Goal: Transaction & Acquisition: Purchase product/service

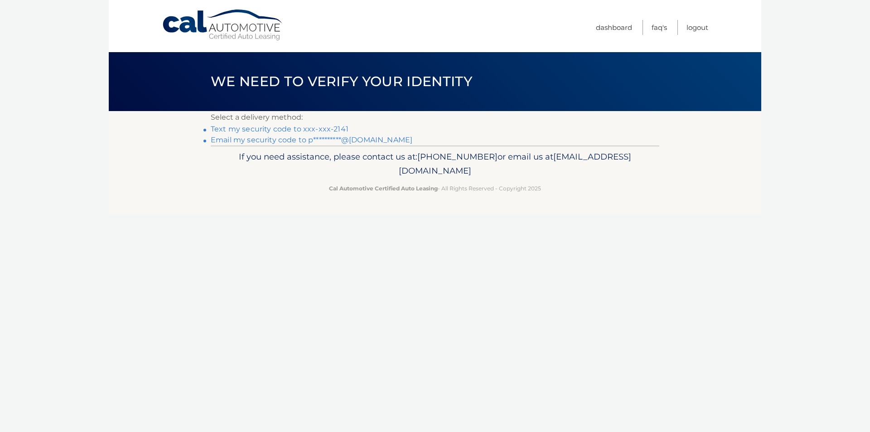
click at [256, 126] on link "Text my security code to xxx-xxx-2141" at bounding box center [280, 129] width 138 height 9
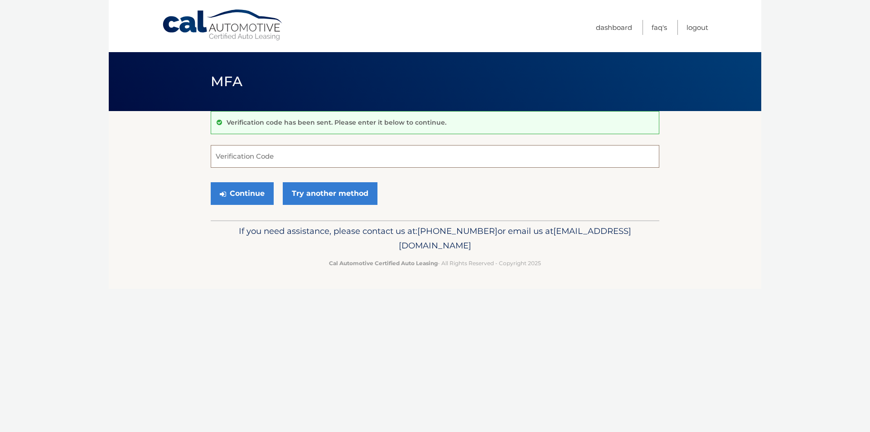
click at [257, 154] on input "Verification Code" at bounding box center [435, 156] width 449 height 23
type input "497238"
click at [211, 182] on button "Continue" at bounding box center [242, 193] width 63 height 23
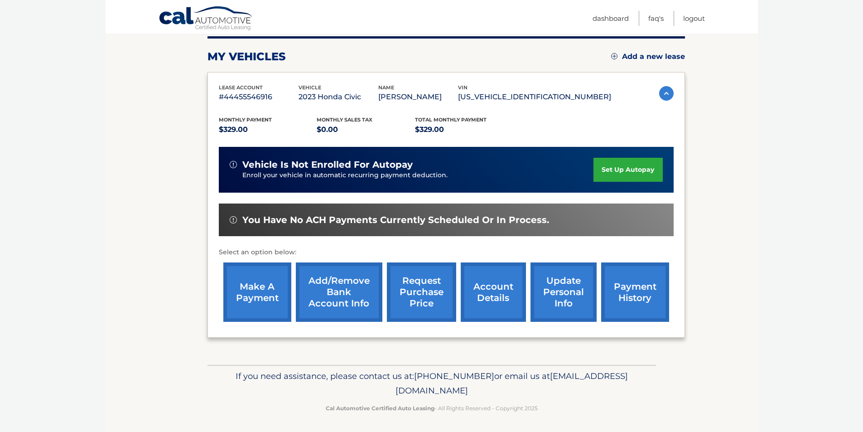
scroll to position [117, 0]
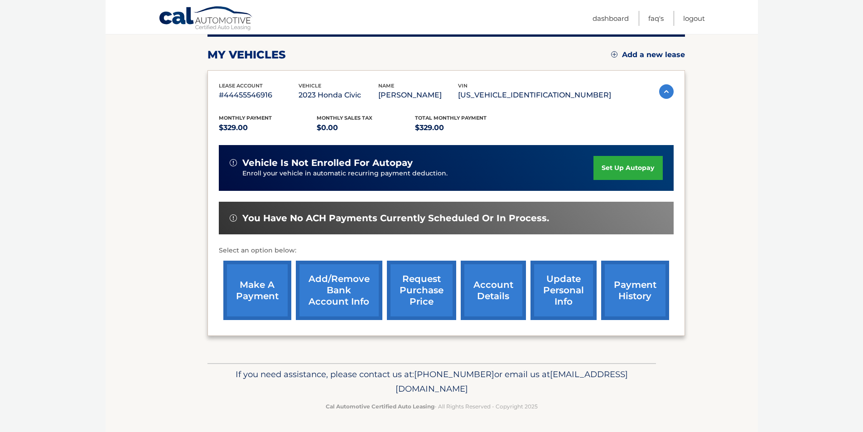
click at [258, 296] on link "make a payment" at bounding box center [257, 290] width 68 height 59
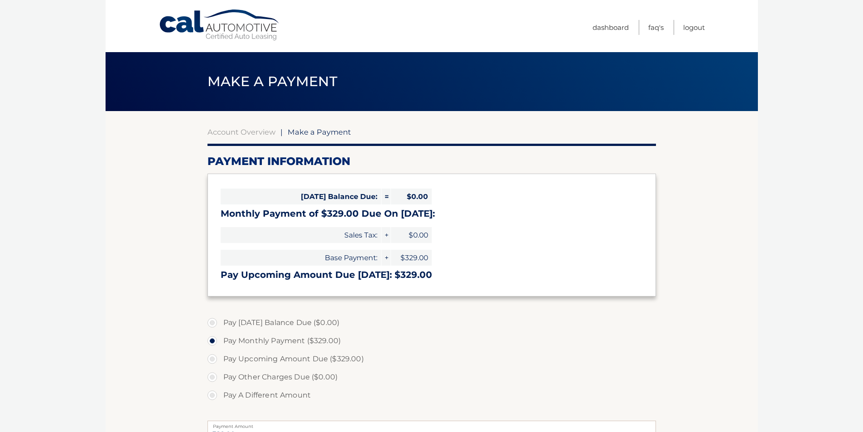
select select "NTdhNGFlNzMtOWFiNi00YjdjLTg0M2YtN2E3ODUzODQ3Mzdk"
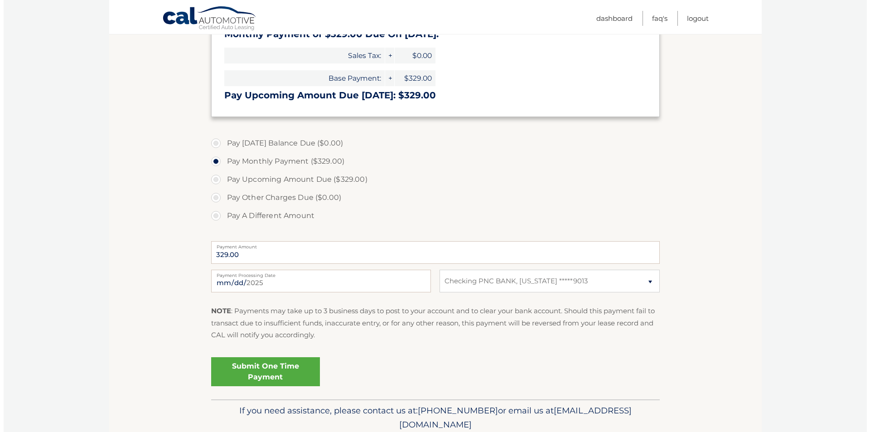
scroll to position [180, 0]
click at [270, 370] on link "Submit One Time Payment" at bounding box center [262, 370] width 109 height 29
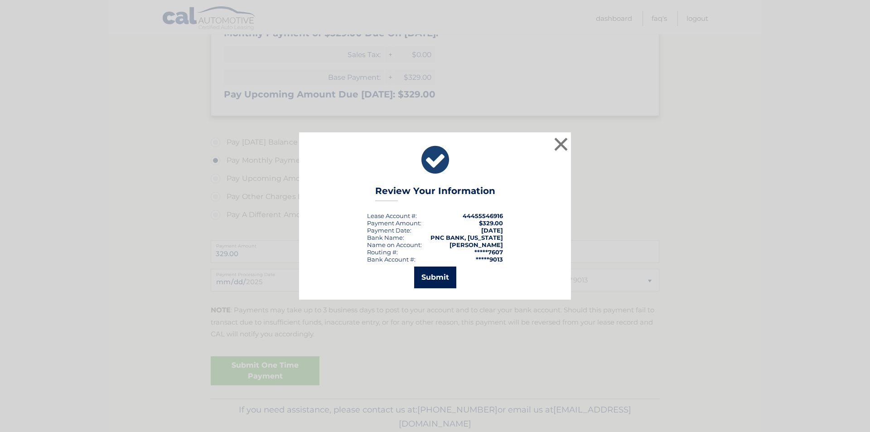
click at [437, 279] on button "Submit" at bounding box center [435, 277] width 42 height 22
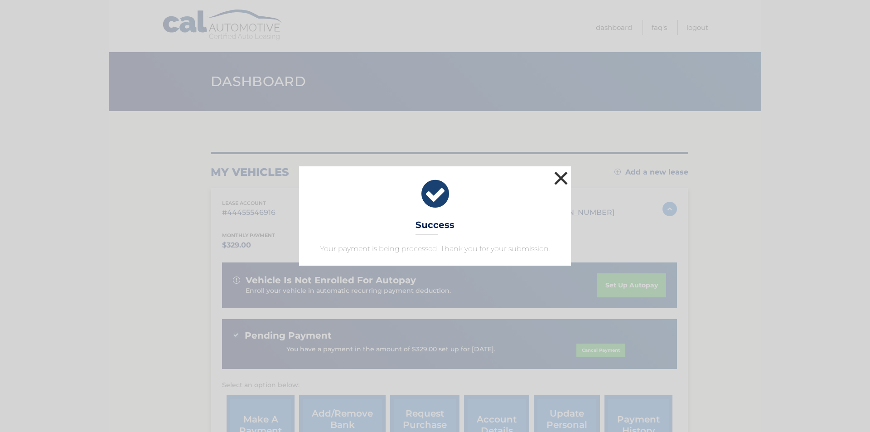
click at [562, 178] on button "×" at bounding box center [561, 178] width 18 height 18
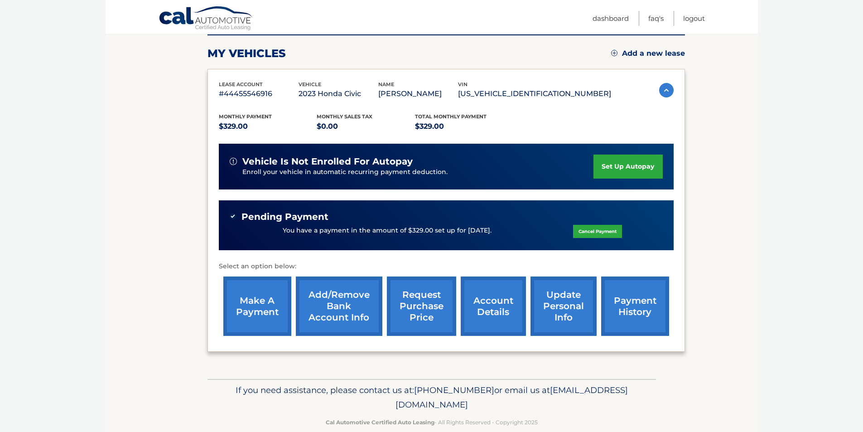
scroll to position [135, 0]
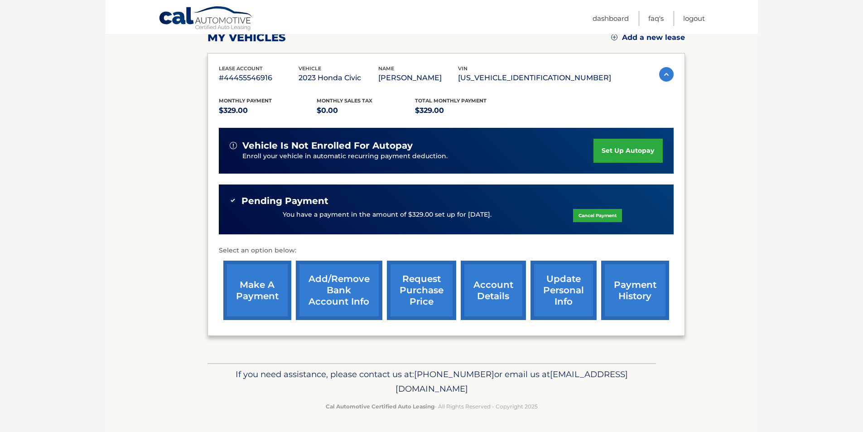
click at [497, 293] on link "account details" at bounding box center [493, 290] width 65 height 59
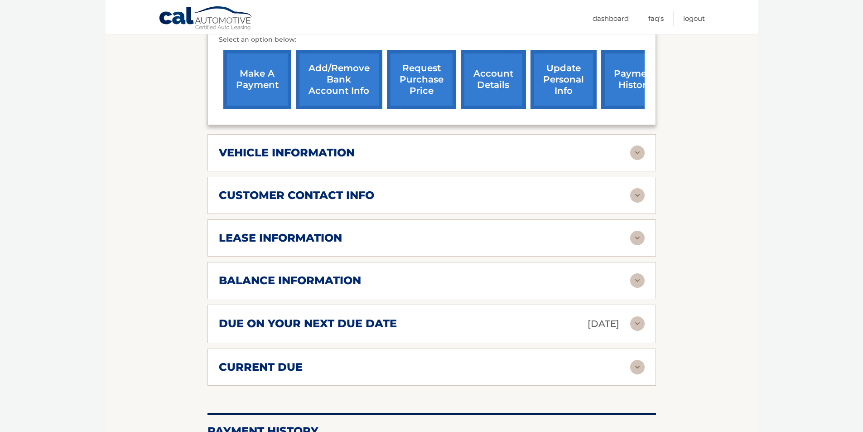
scroll to position [360, 0]
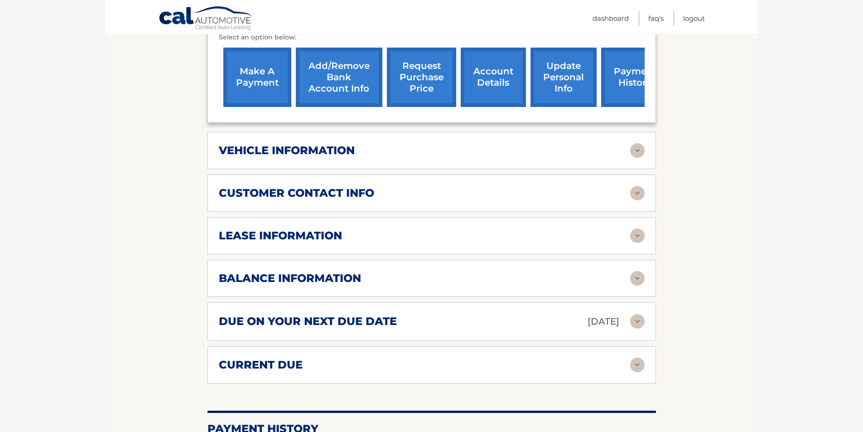
click at [632, 281] on img at bounding box center [637, 278] width 15 height 15
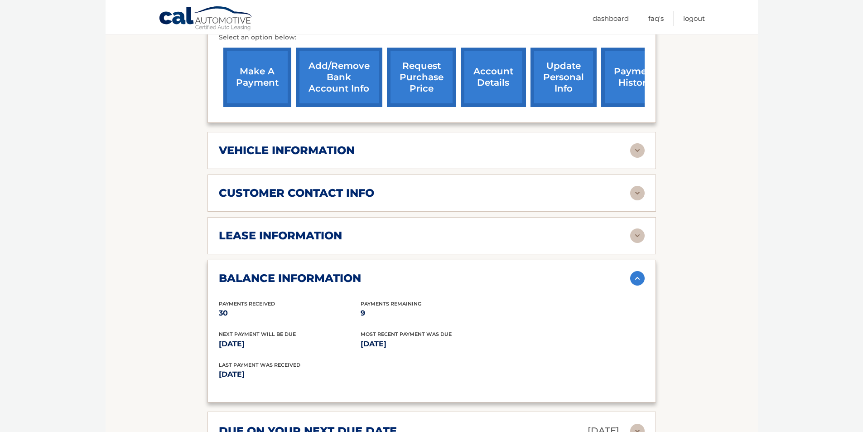
click at [633, 233] on img at bounding box center [637, 235] width 15 height 15
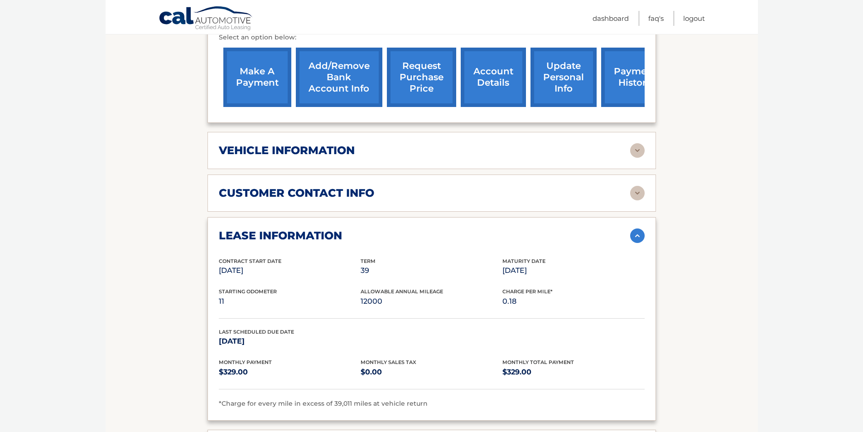
click at [639, 148] on img at bounding box center [637, 150] width 15 height 15
